Goal: Information Seeking & Learning: Learn about a topic

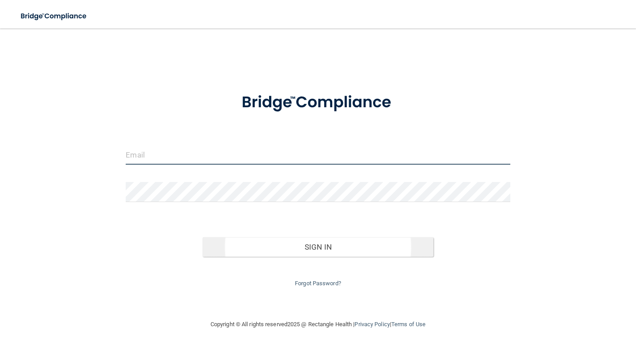
type input "[EMAIL_ADDRESS][DOMAIN_NAME]"
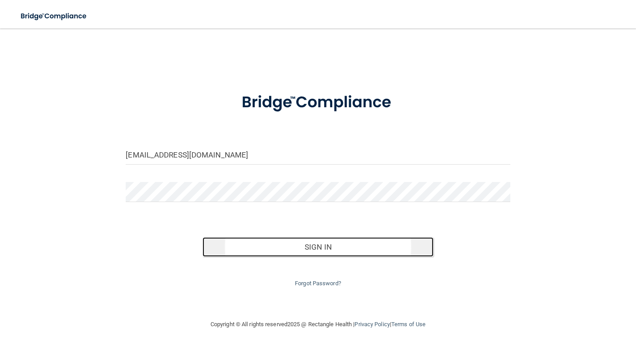
click at [306, 246] on button "Sign In" at bounding box center [318, 247] width 231 height 20
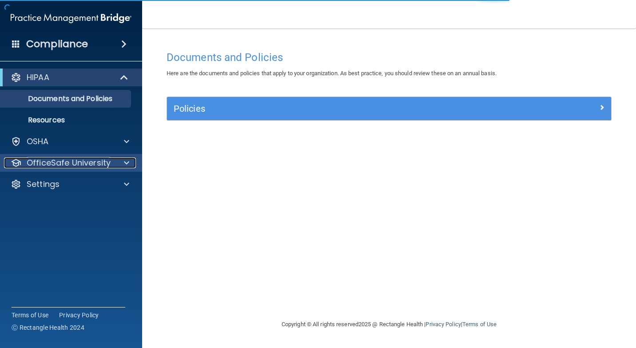
click at [84, 159] on p "OfficeSafe University" at bounding box center [69, 162] width 84 height 11
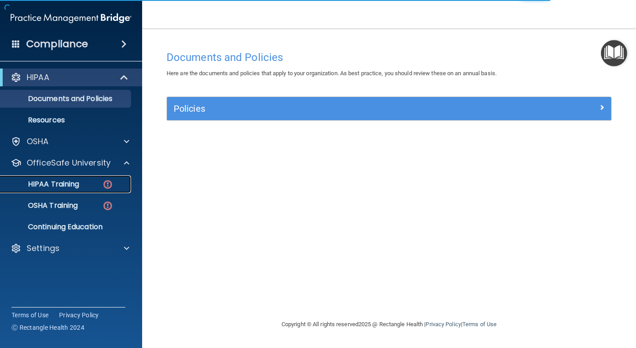
click at [72, 180] on p "HIPAA Training" at bounding box center [42, 184] width 73 height 9
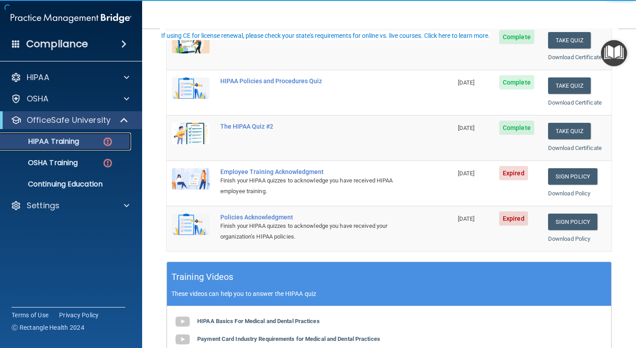
scroll to position [133, 0]
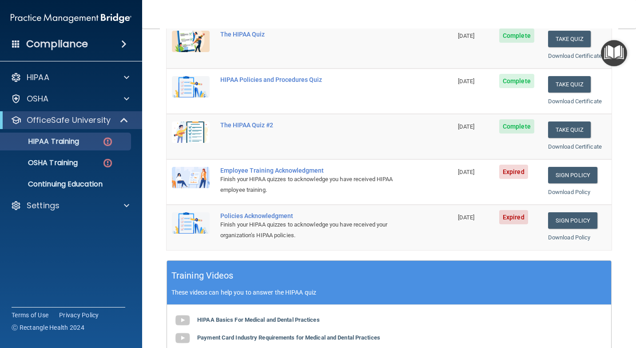
click at [511, 173] on span "Expired" at bounding box center [514, 171] width 29 height 14
click at [568, 178] on link "Sign Policy" at bounding box center [572, 175] width 49 height 16
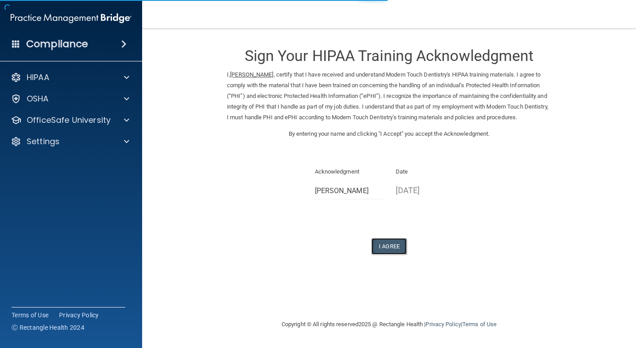
click at [400, 246] on button "I Agree" at bounding box center [390, 246] width 36 height 16
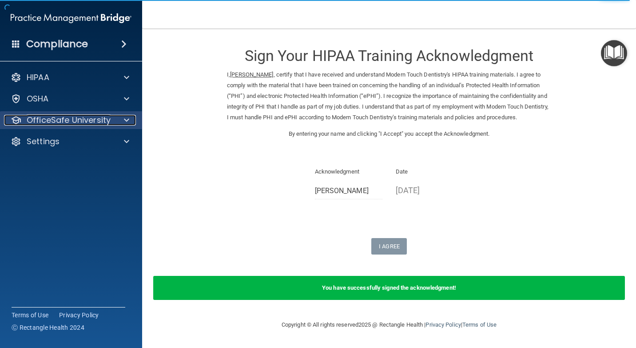
click at [93, 120] on p "OfficeSafe University" at bounding box center [69, 120] width 84 height 11
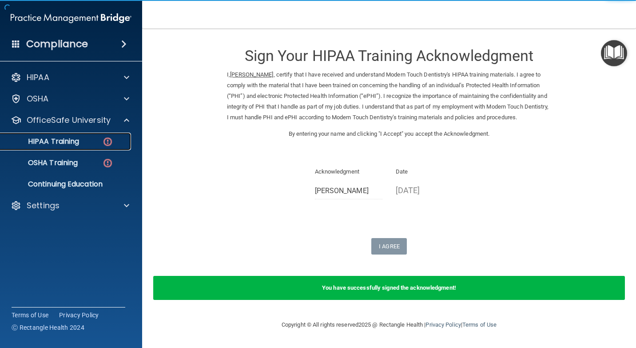
click at [75, 144] on p "HIPAA Training" at bounding box center [42, 141] width 73 height 9
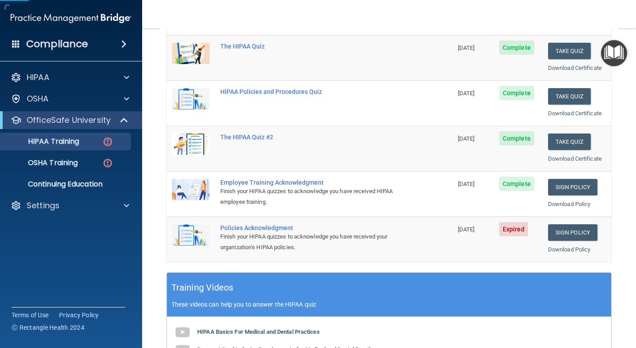
scroll to position [133, 0]
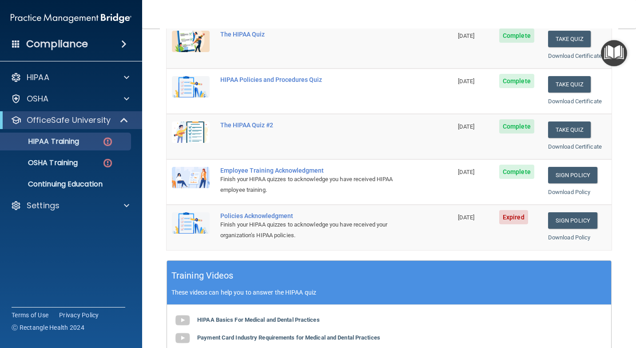
click at [509, 220] on span "Expired" at bounding box center [514, 217] width 29 height 14
click at [562, 221] on link "Sign Policy" at bounding box center [572, 220] width 49 height 16
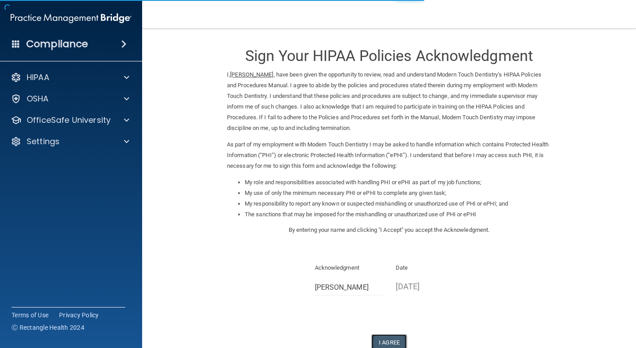
click at [382, 340] on button "I Agree" at bounding box center [390, 342] width 36 height 16
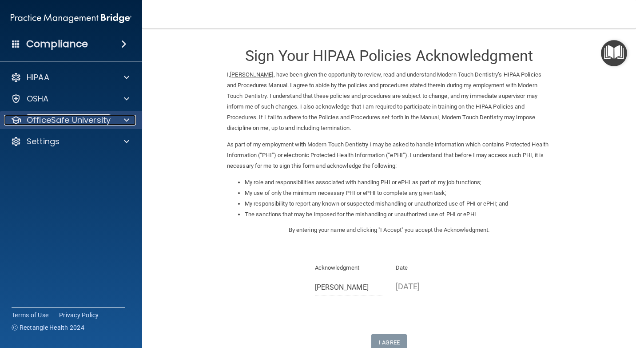
click at [38, 116] on p "OfficeSafe University" at bounding box center [69, 120] width 84 height 11
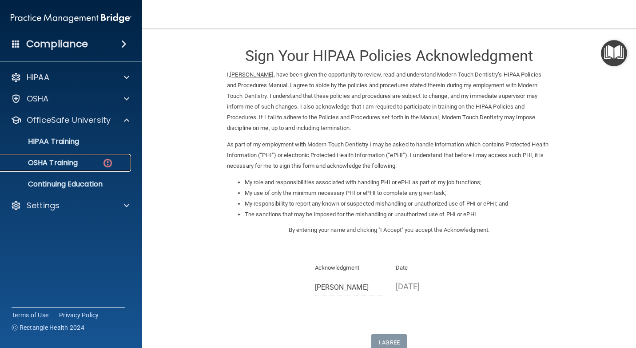
click at [45, 160] on p "OSHA Training" at bounding box center [42, 162] width 72 height 9
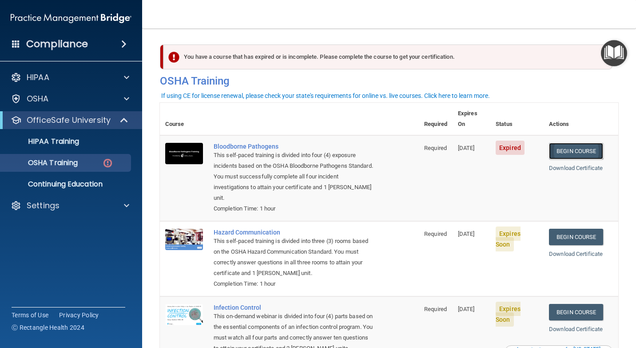
click at [577, 143] on link "Begin Course" at bounding box center [576, 151] width 54 height 16
click at [579, 143] on link "Begin Course" at bounding box center [576, 151] width 54 height 16
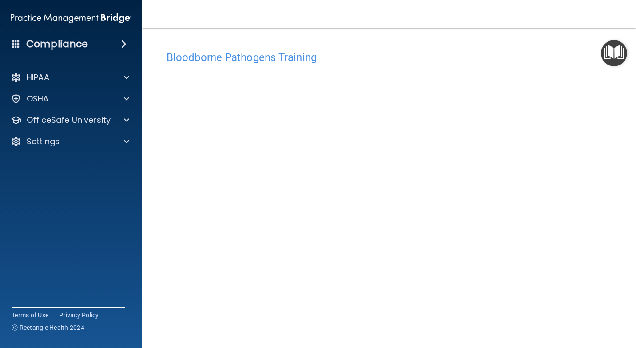
click at [619, 55] on img "Open Resource Center" at bounding box center [614, 53] width 26 height 26
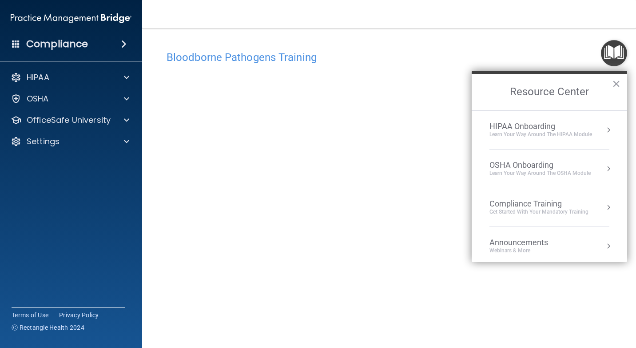
click at [581, 55] on h4 "Bloodborne Pathogens Training" at bounding box center [389, 58] width 445 height 12
click at [617, 82] on button "×" at bounding box center [616, 83] width 8 height 14
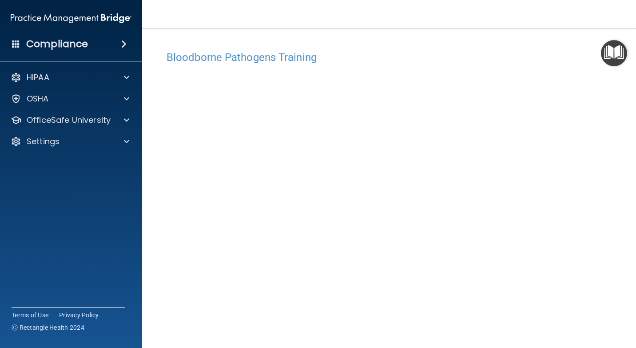
scroll to position [33, 0]
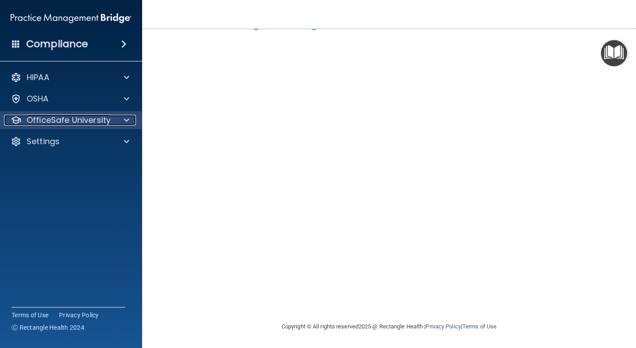
click at [104, 121] on p "OfficeSafe University" at bounding box center [69, 120] width 84 height 11
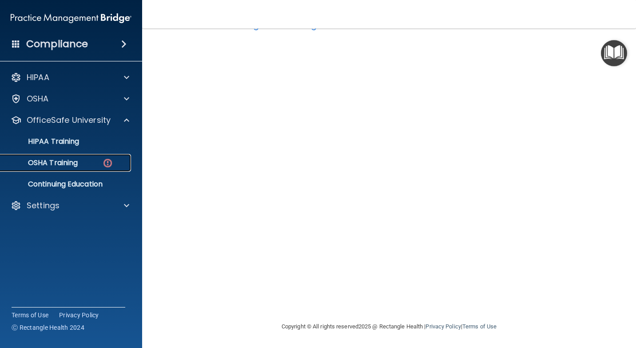
click at [76, 159] on p "OSHA Training" at bounding box center [42, 162] width 72 height 9
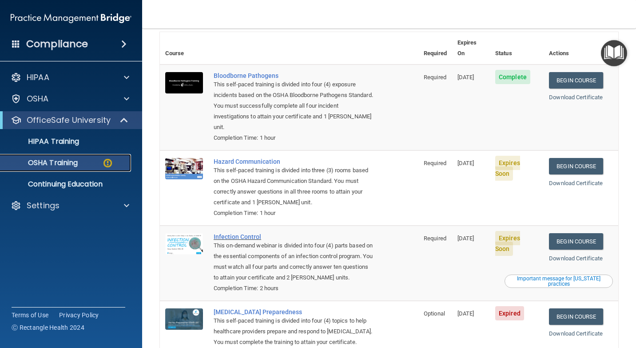
scroll to position [47, 0]
